Goal: Information Seeking & Learning: Check status

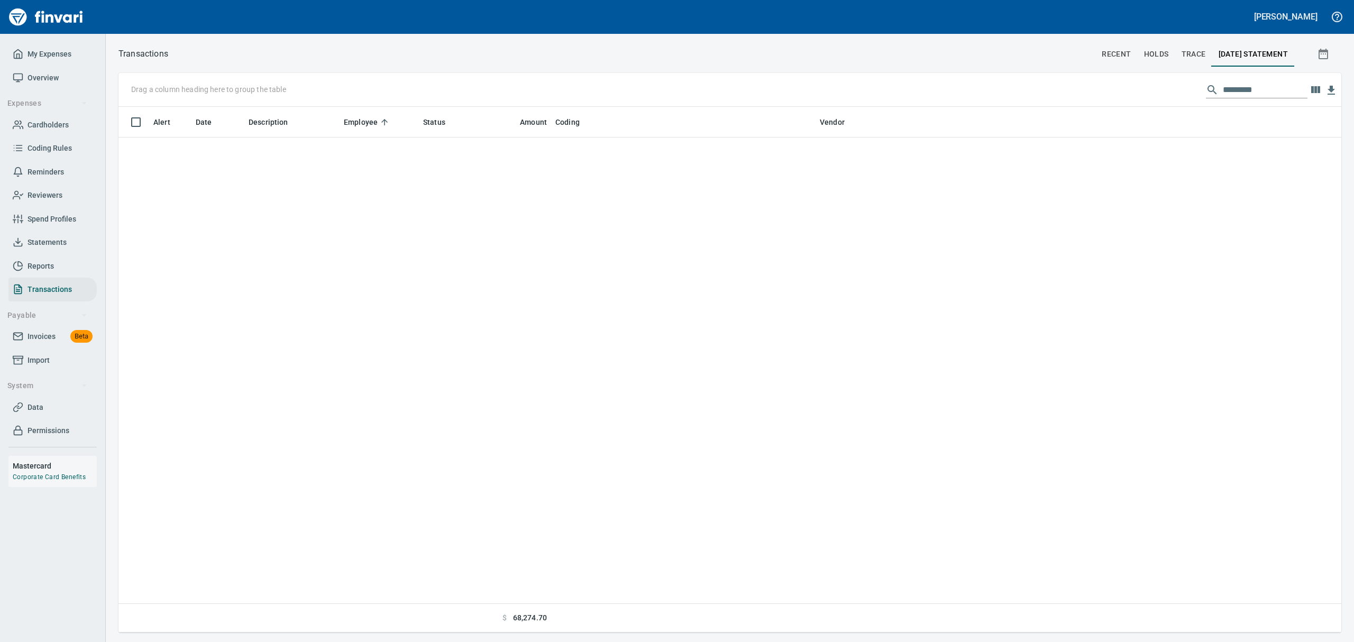
scroll to position [514, 1199]
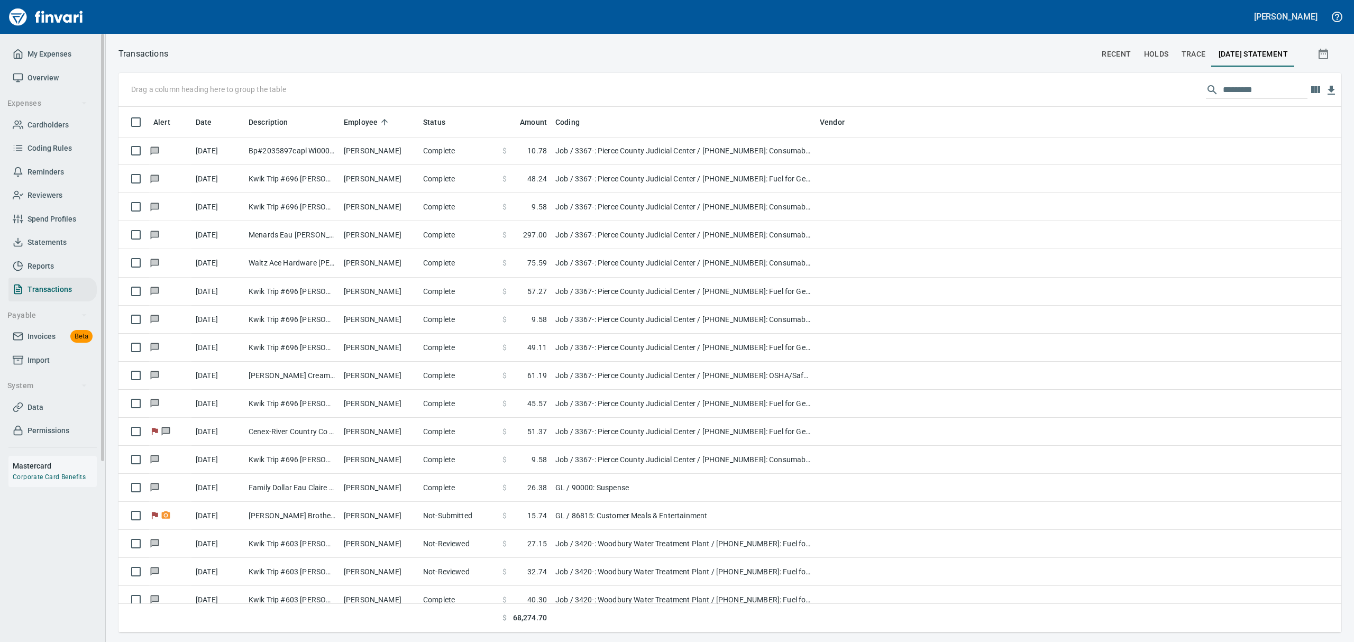
click at [62, 127] on span "Cardholders" at bounding box center [48, 124] width 41 height 13
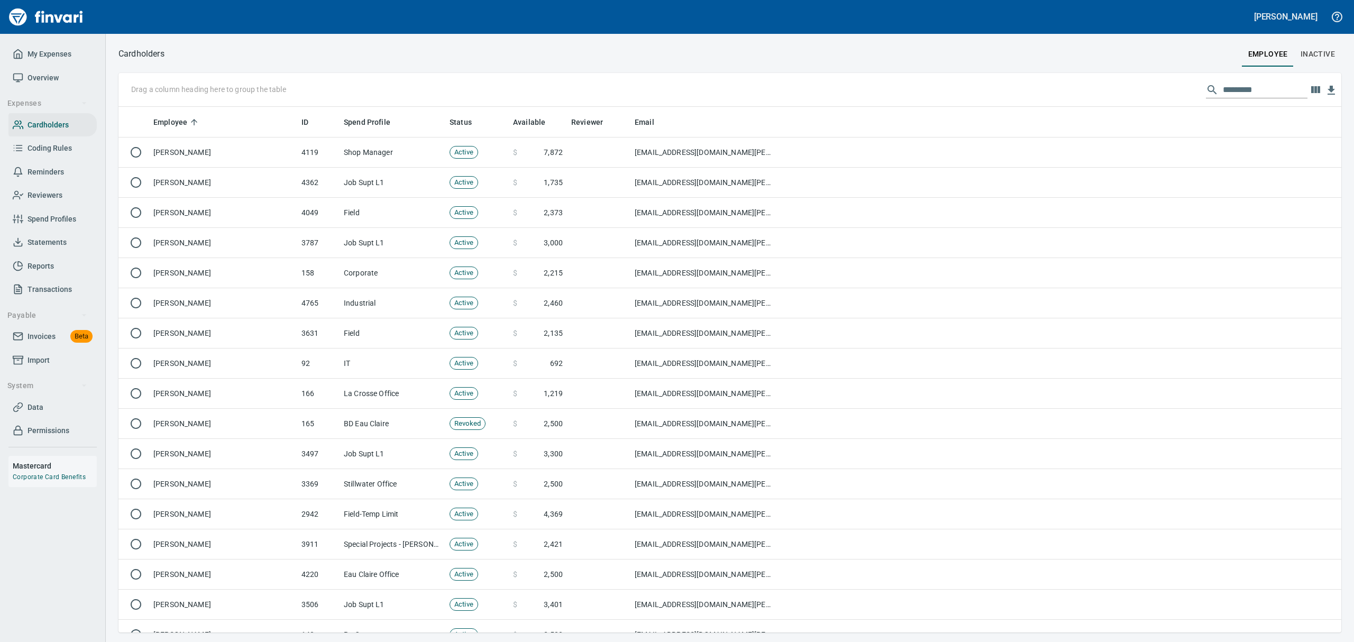
scroll to position [514, 1199]
click at [1236, 92] on input "text" at bounding box center [1265, 89] width 85 height 17
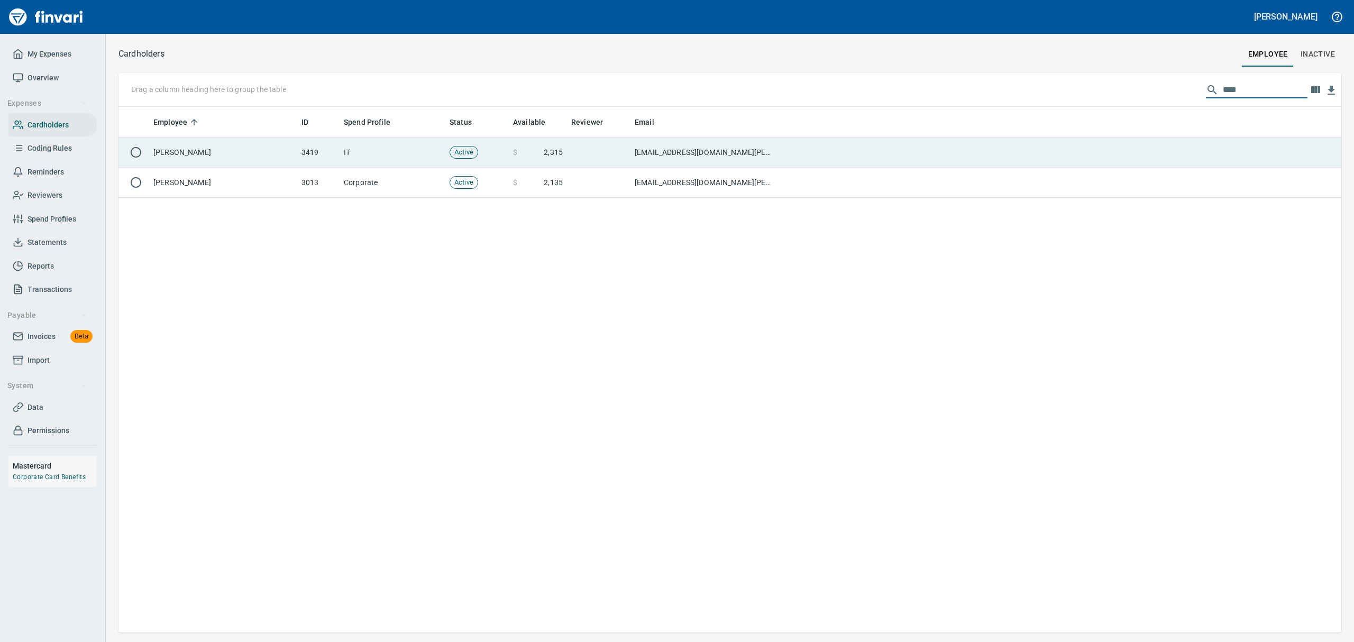
type input "****"
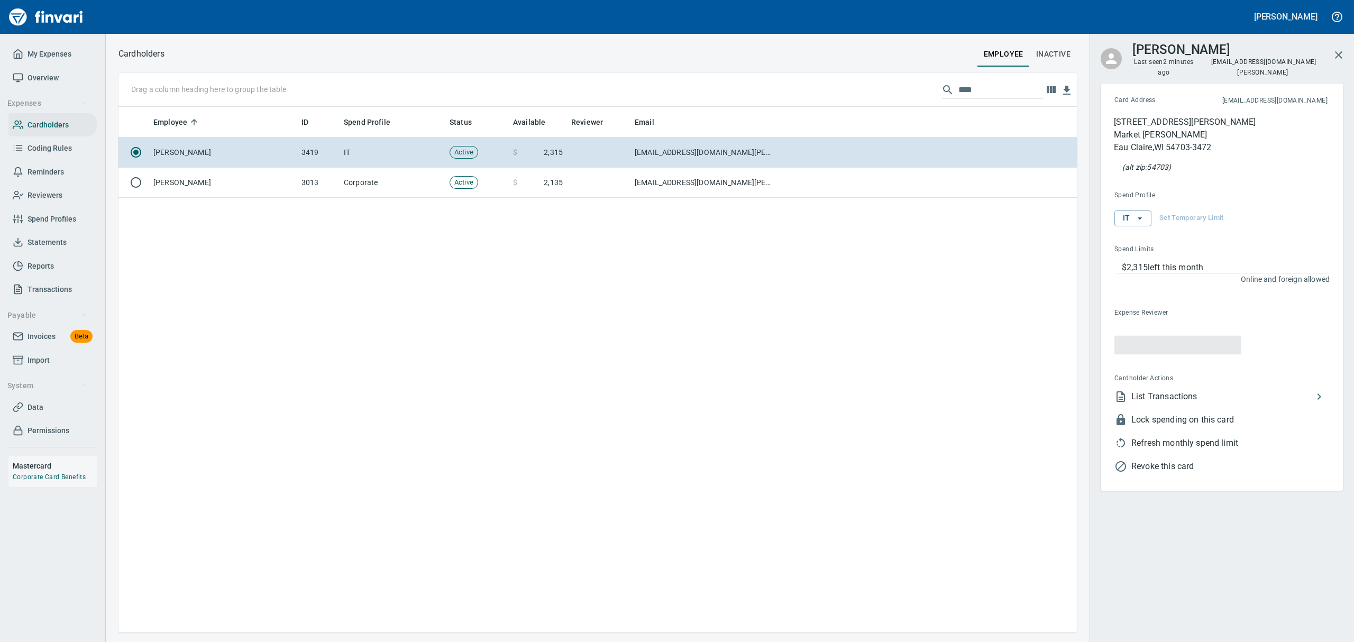
scroll to position [514, 946]
click at [1162, 380] on span "List Transactions" at bounding box center [1222, 386] width 181 height 13
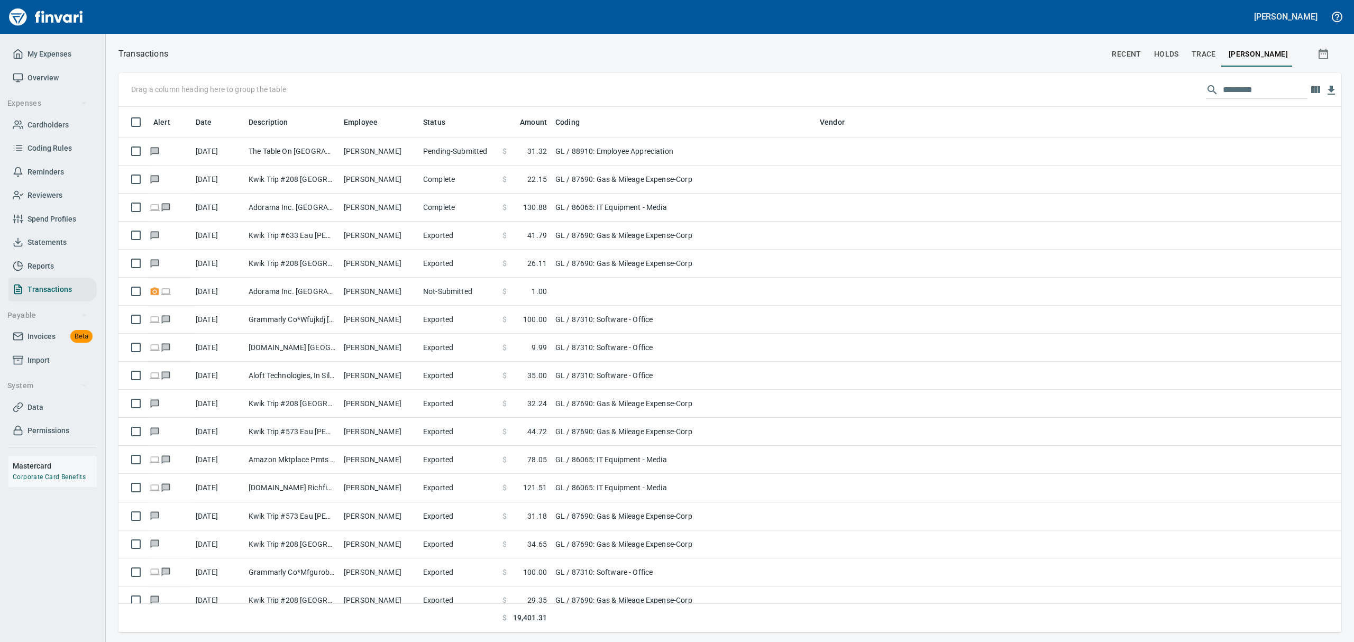
scroll to position [514, 1199]
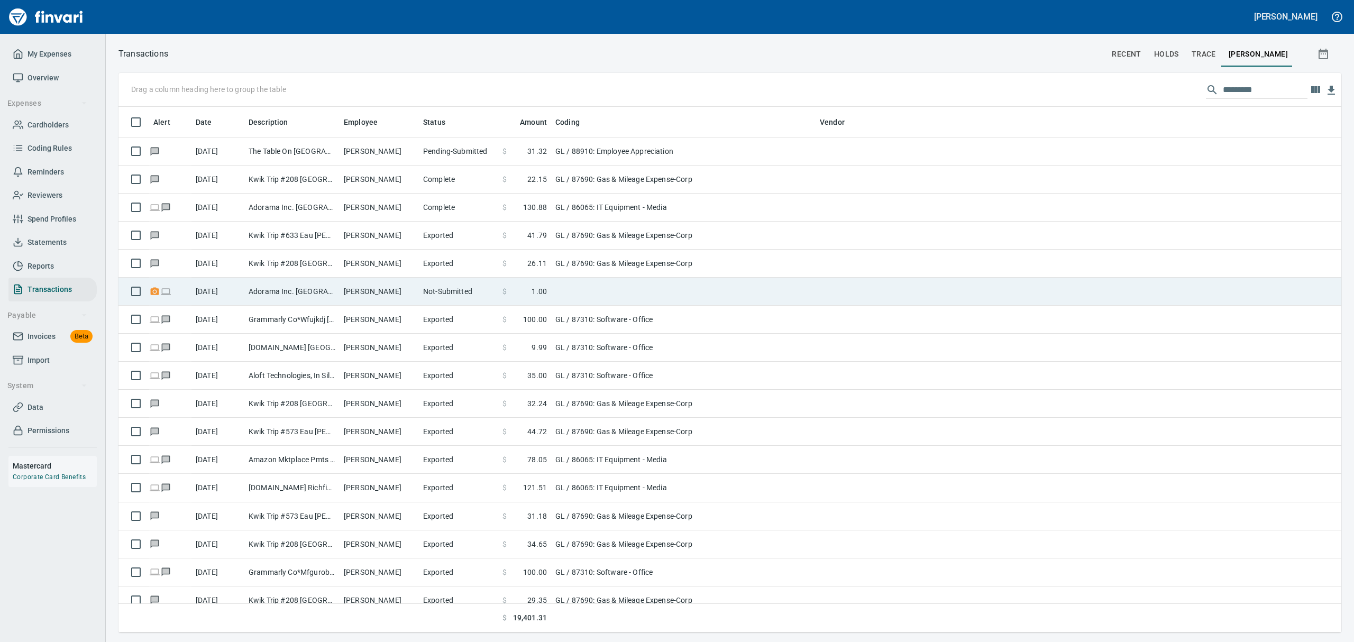
click at [382, 292] on td "[PERSON_NAME]" at bounding box center [379, 292] width 79 height 28
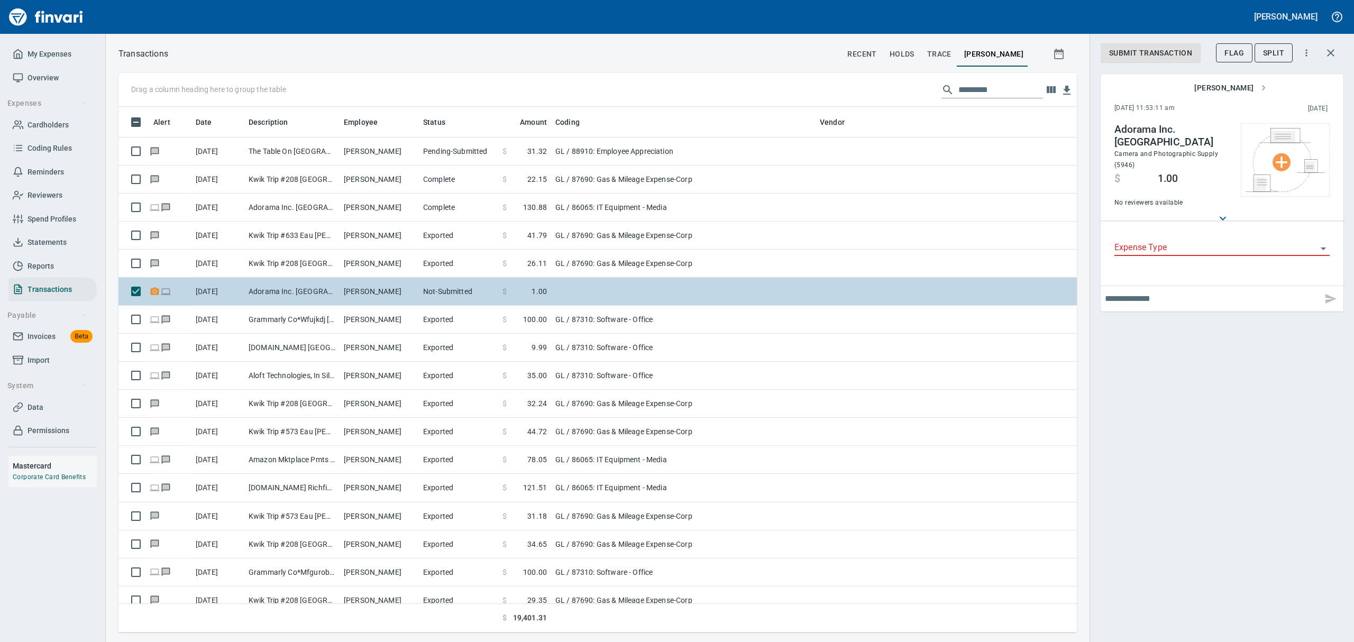
scroll to position [514, 934]
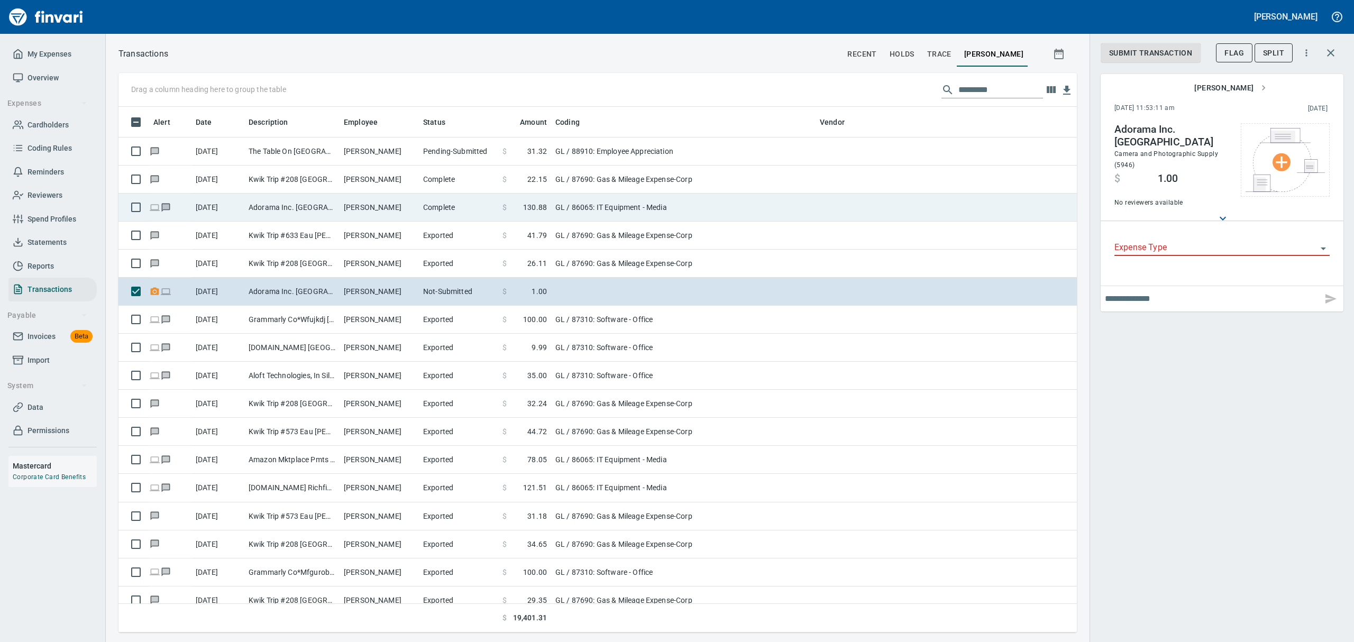
click at [587, 202] on td "GL / 86065: IT Equipment - Media" at bounding box center [683, 208] width 264 height 28
type input "**"
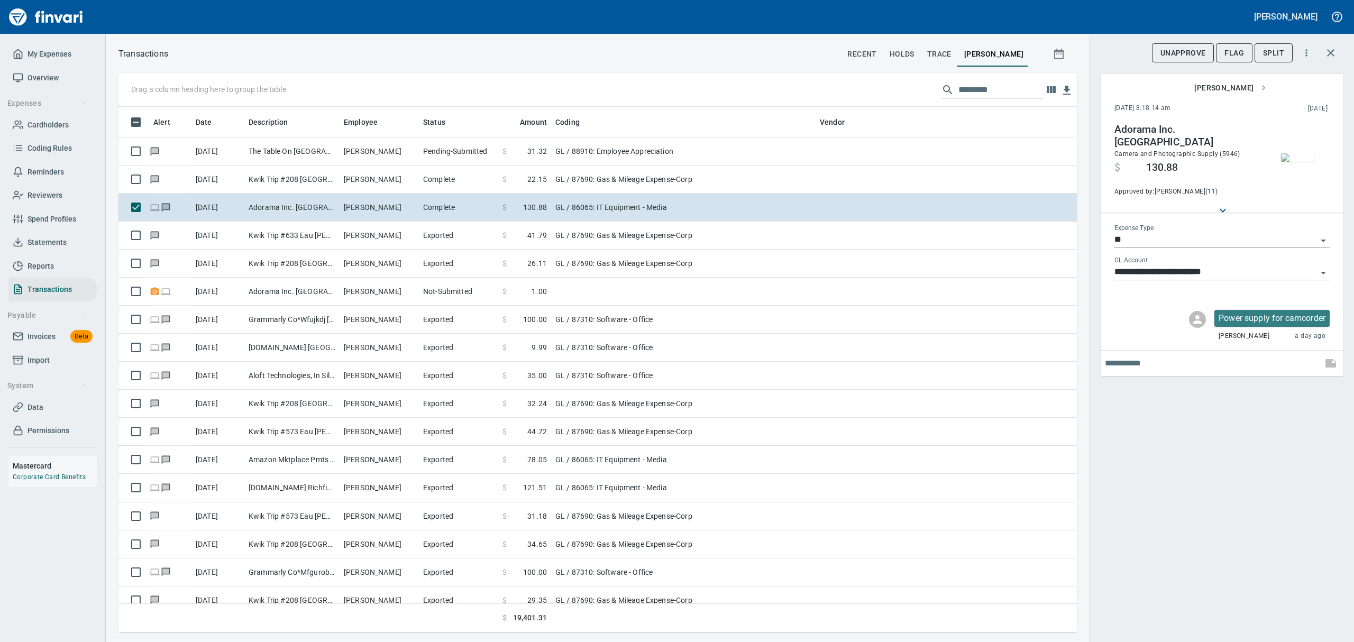
click at [1305, 153] on img "button" at bounding box center [1298, 157] width 34 height 8
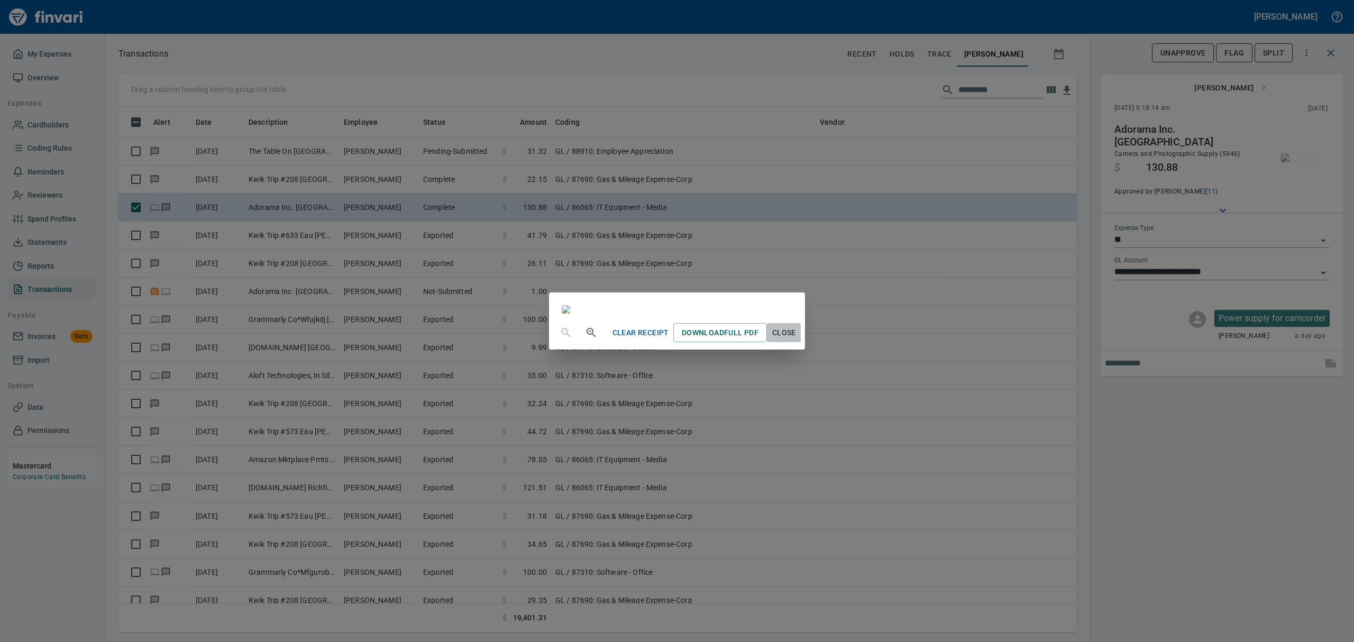
click at [797, 340] on span "Close" at bounding box center [783, 332] width 25 height 13
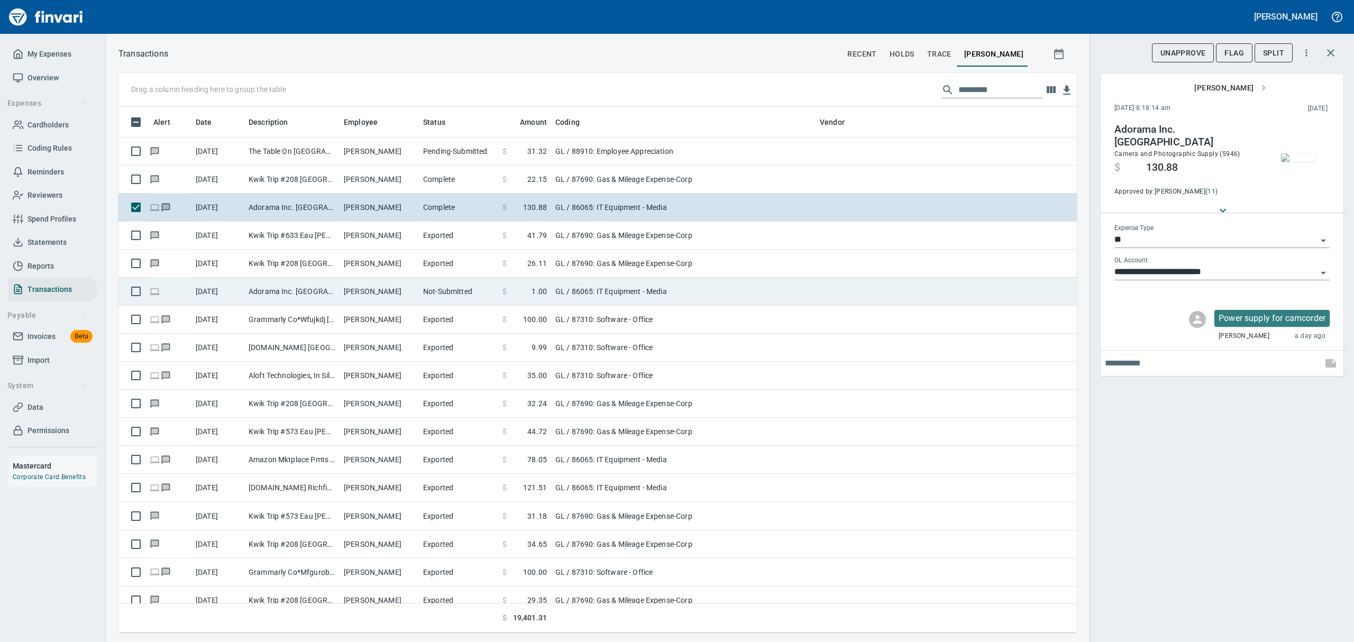
click at [390, 293] on td "[PERSON_NAME]" at bounding box center [379, 292] width 79 height 28
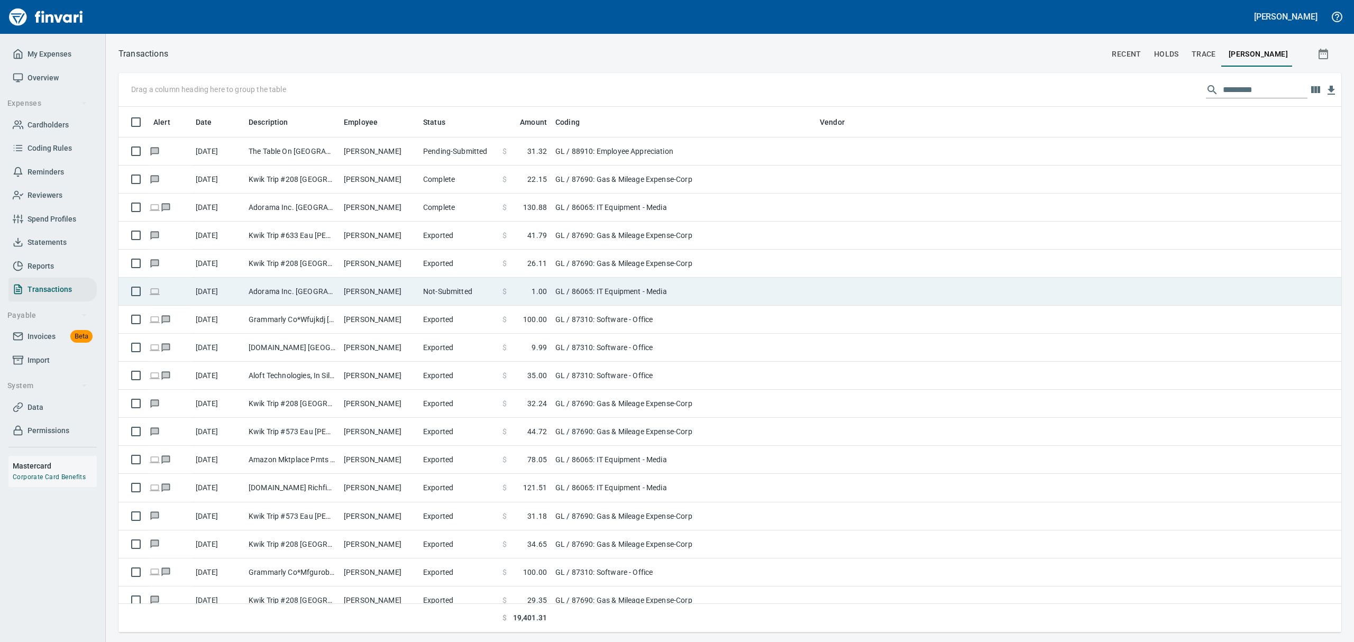
scroll to position [514, 1187]
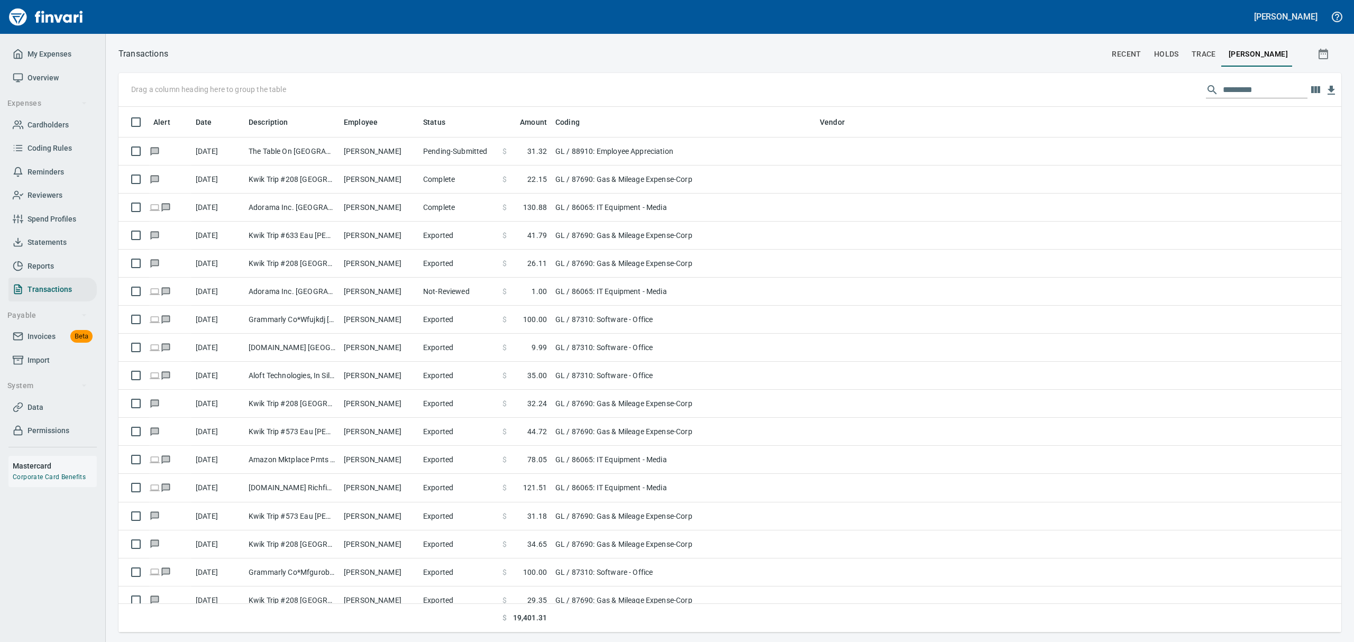
click at [39, 238] on span "Statements" at bounding box center [47, 242] width 39 height 13
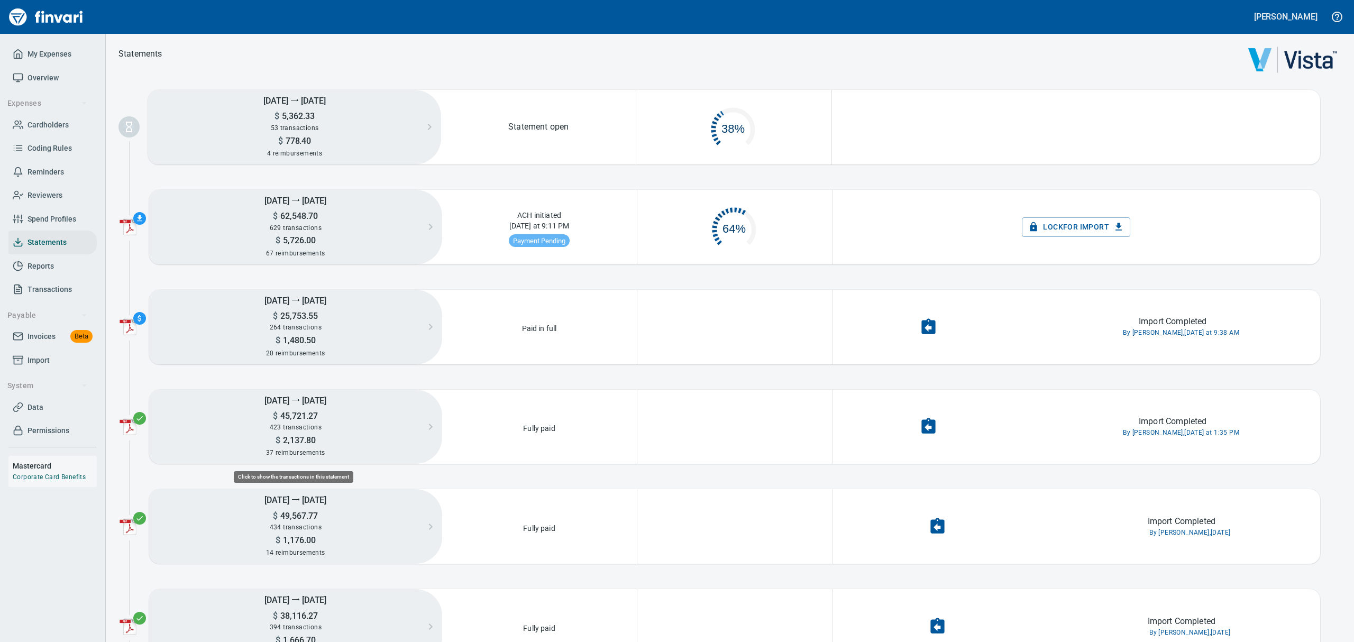
scroll to position [49, 180]
